Goal: Information Seeking & Learning: Learn about a topic

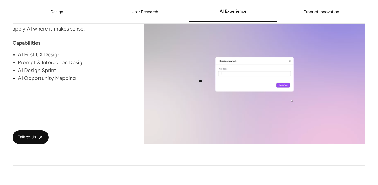
scroll to position [876, 0]
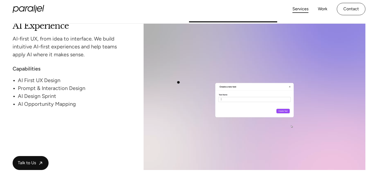
click at [177, 82] on video at bounding box center [255, 96] width 222 height 148
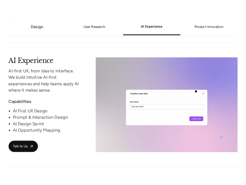
scroll to position [796, 0]
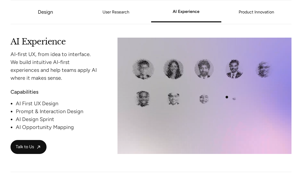
click at [227, 97] on video at bounding box center [204, 96] width 174 height 116
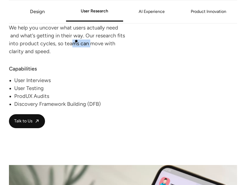
drag, startPoint x: 70, startPoint y: 41, endPoint x: 91, endPoint y: 45, distance: 22.0
click at [91, 45] on div "We help you uncover what users actually need and what’s getting in their way. O…" at bounding box center [69, 40] width 120 height 32
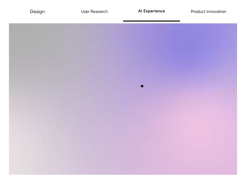
scroll to position [1265, 0]
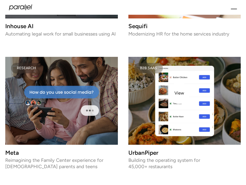
scroll to position [695, 0]
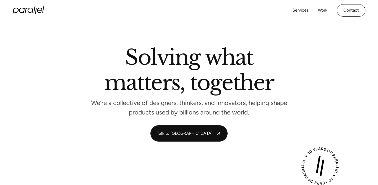
click at [323, 12] on link "Work" at bounding box center [322, 11] width 9 height 8
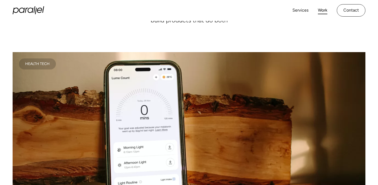
scroll to position [87, 0]
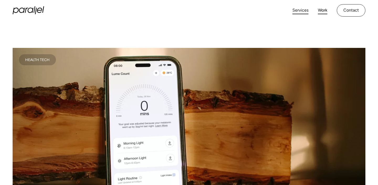
click at [298, 8] on link "Services" at bounding box center [301, 11] width 16 height 8
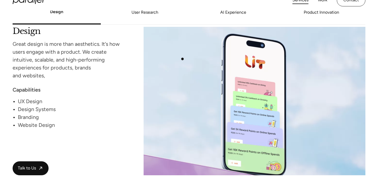
scroll to position [491, 0]
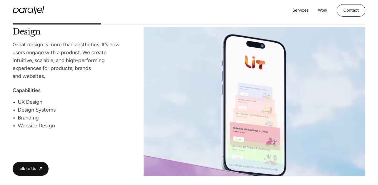
click at [318, 11] on link "Work" at bounding box center [322, 11] width 9 height 8
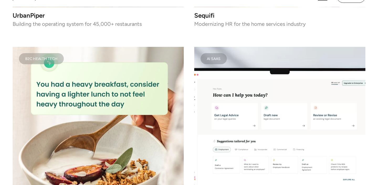
scroll to position [1387, 0]
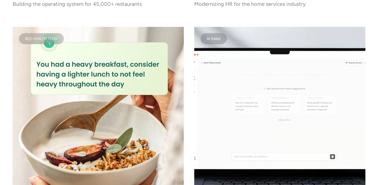
click at [237, 82] on video at bounding box center [279, 112] width 171 height 171
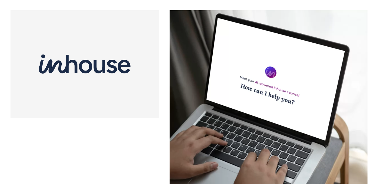
scroll to position [498, 0]
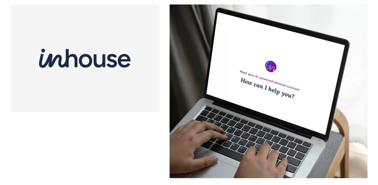
click at [183, 81] on video at bounding box center [269, 90] width 198 height 173
